Goal: Download file/media

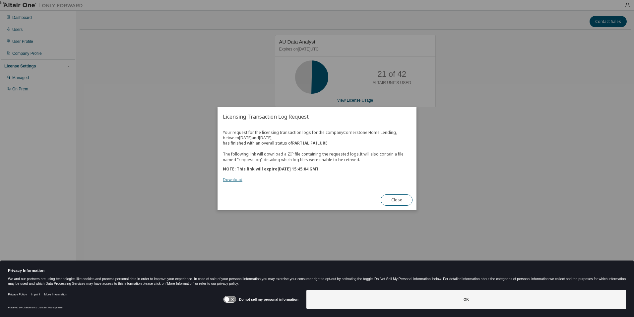
click at [232, 179] on link "Download" at bounding box center [233, 180] width 20 height 6
